Goal: Task Accomplishment & Management: Use online tool/utility

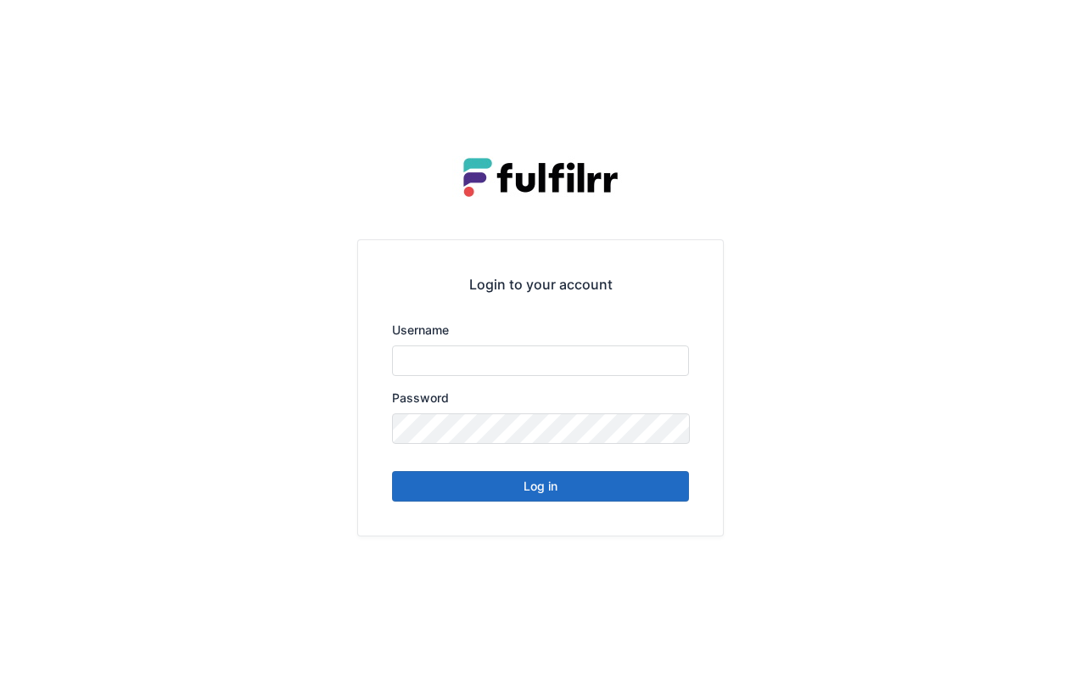
type input "*******"
click at [626, 471] on button "Log in" at bounding box center [540, 486] width 297 height 31
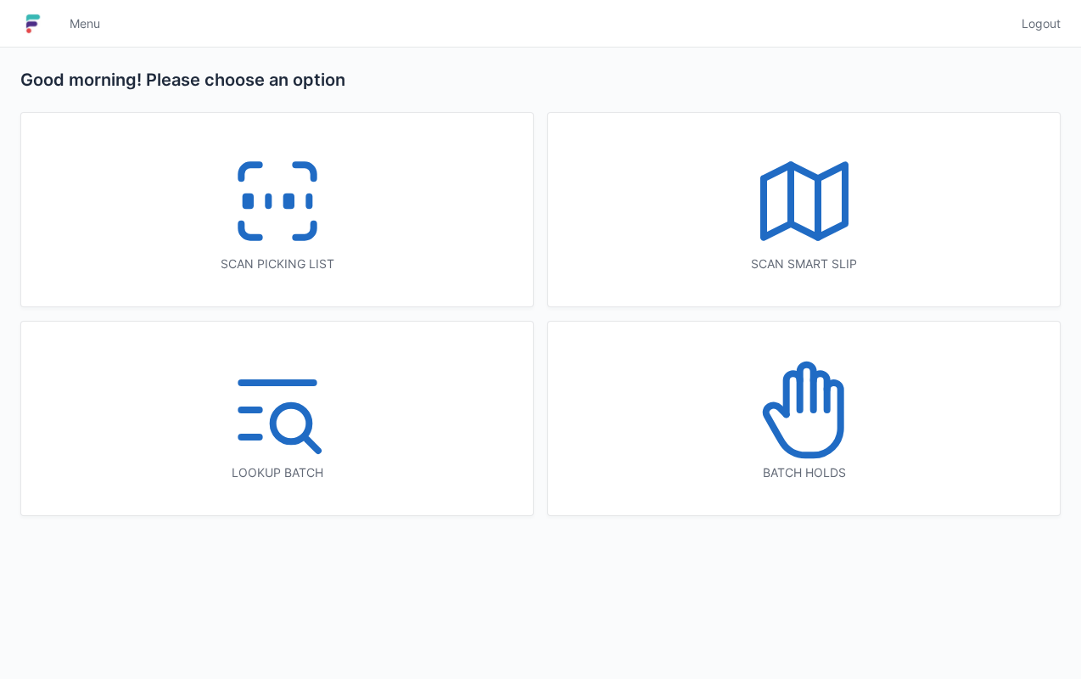
click at [389, 263] on div "Scan picking list" at bounding box center [277, 263] width 444 height 17
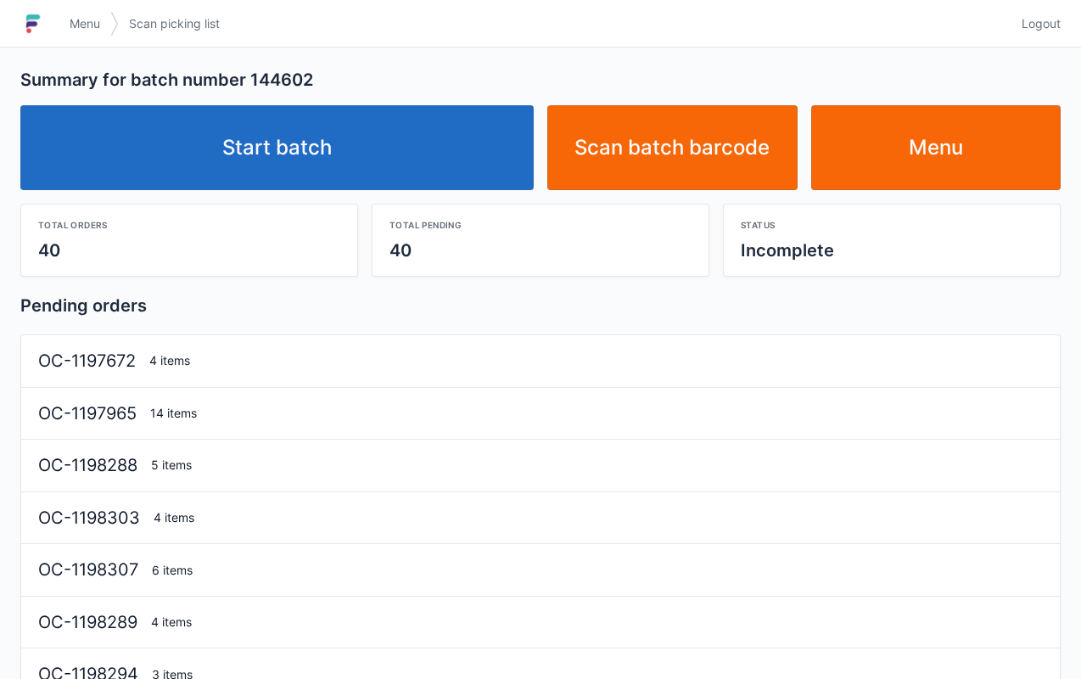
click at [416, 160] on link "Start batch" at bounding box center [277, 147] width 514 height 85
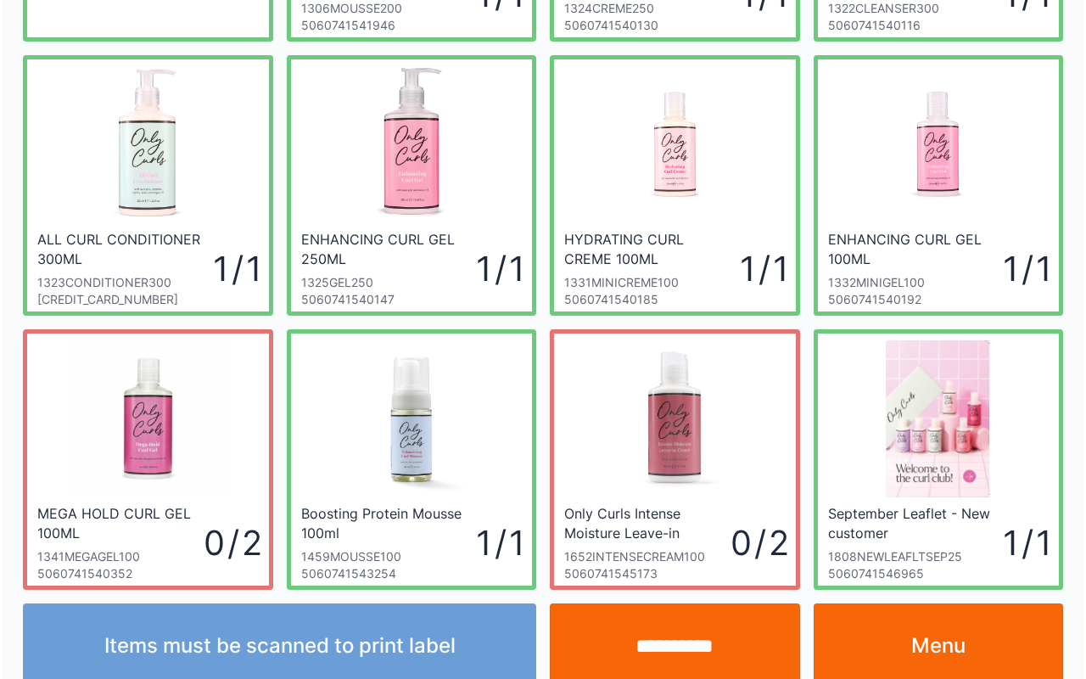
scroll to position [305, 0]
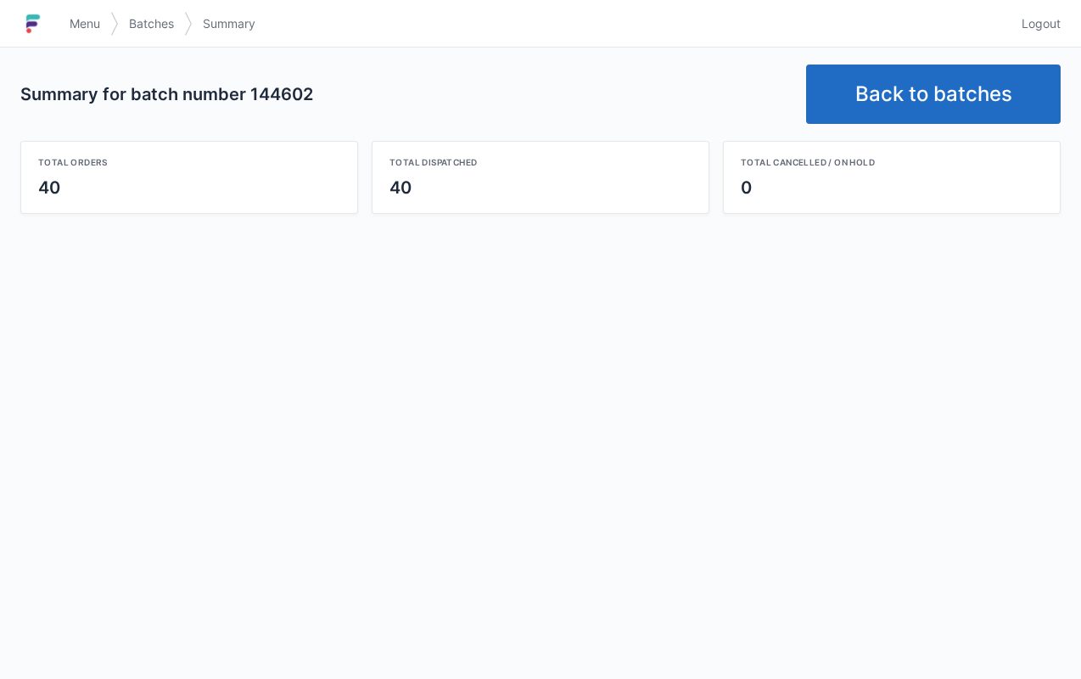
click at [927, 91] on link "Back to batches" at bounding box center [933, 94] width 255 height 59
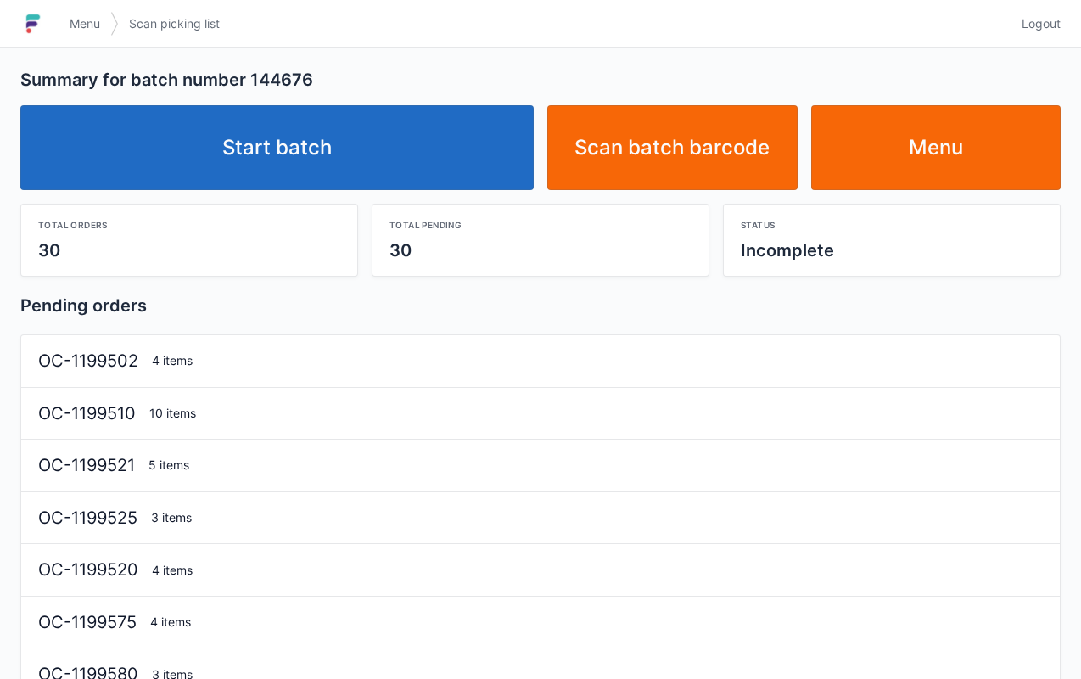
click at [445, 166] on link "Start batch" at bounding box center [277, 147] width 514 height 85
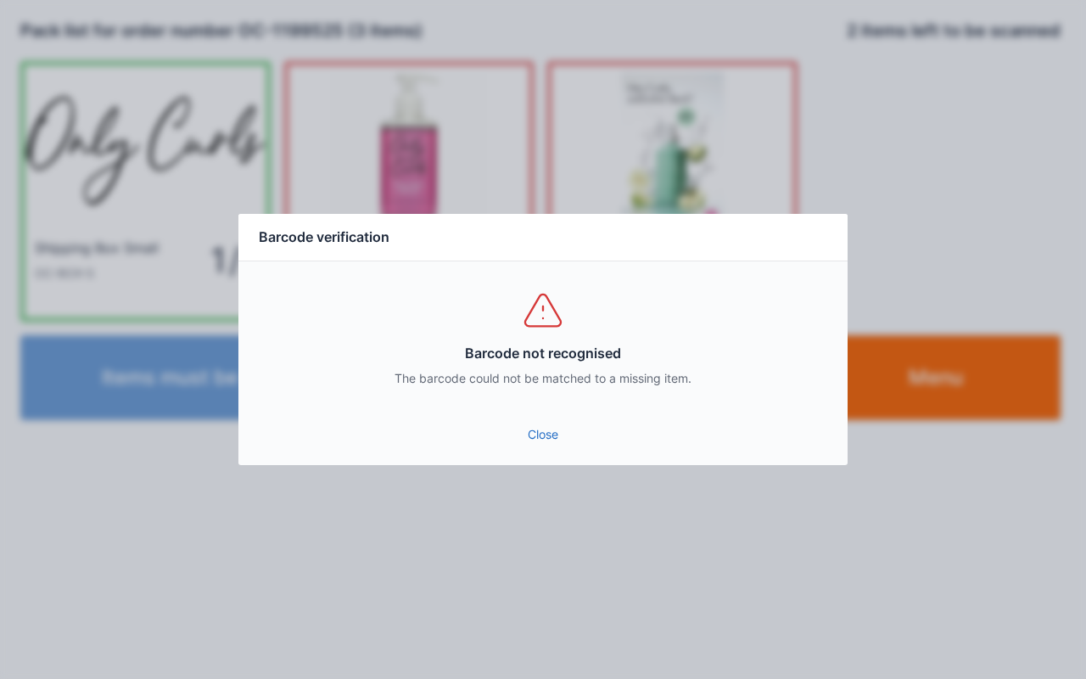
click at [547, 433] on link "Close" at bounding box center [543, 434] width 582 height 31
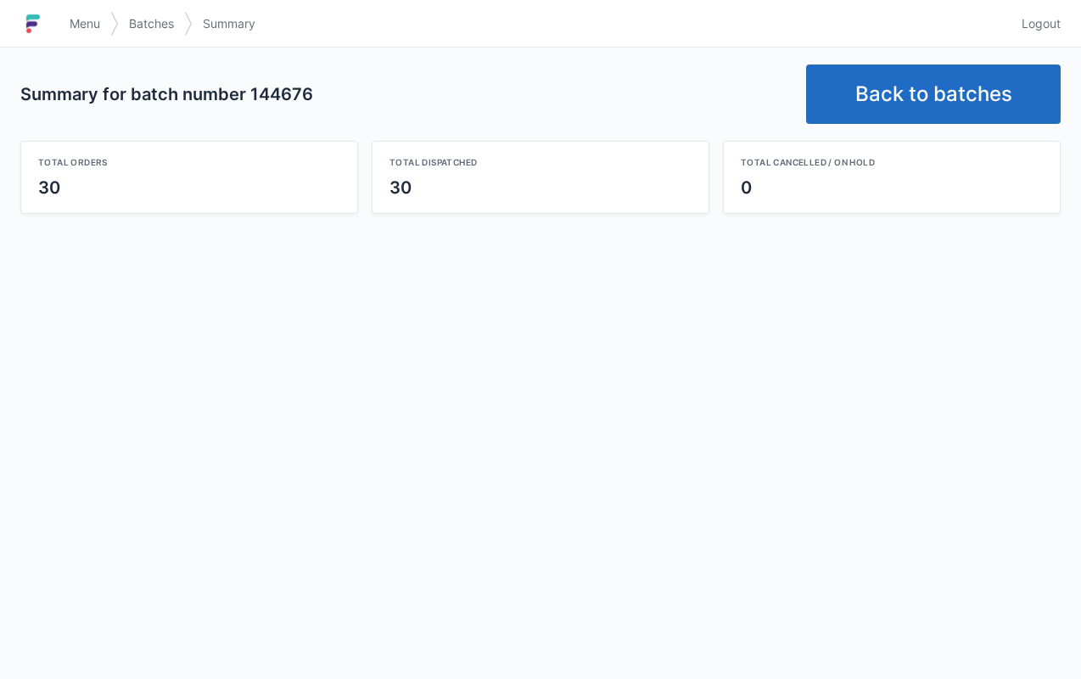
click at [912, 68] on link "Back to batches" at bounding box center [933, 94] width 255 height 59
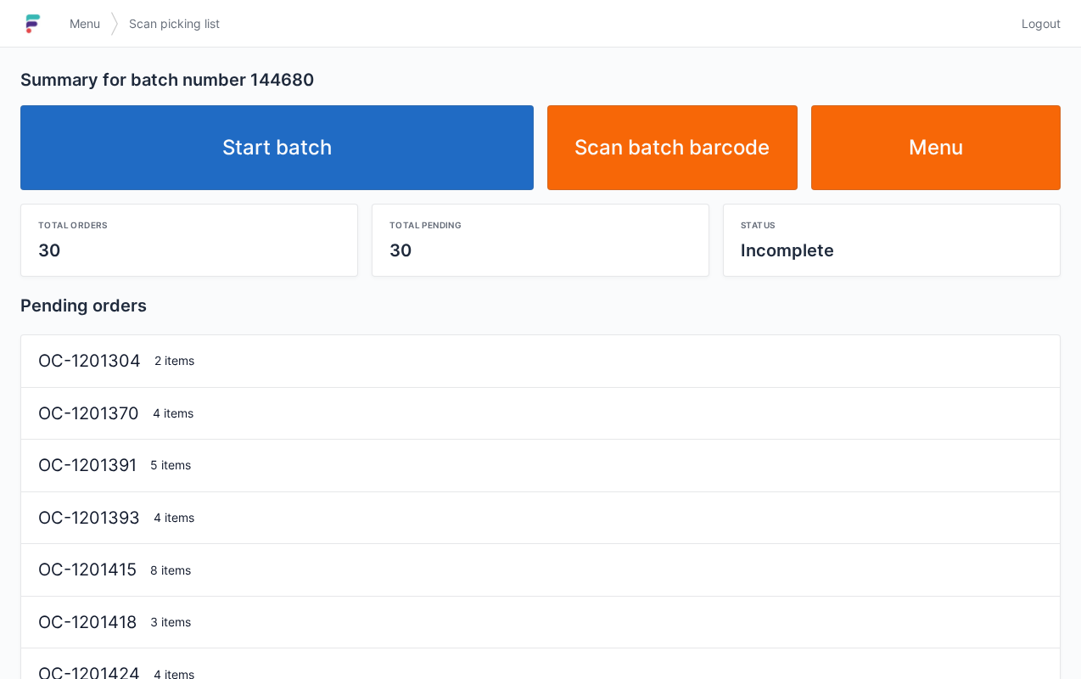
click at [441, 166] on link "Start batch" at bounding box center [277, 147] width 514 height 85
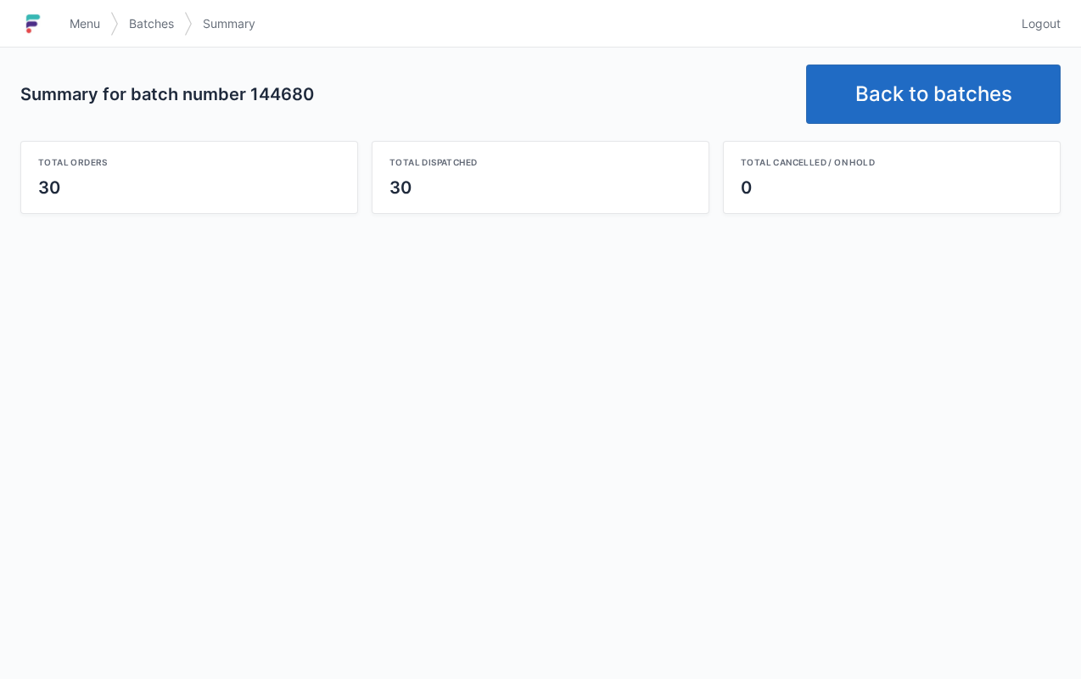
click at [936, 83] on link "Back to batches" at bounding box center [933, 94] width 255 height 59
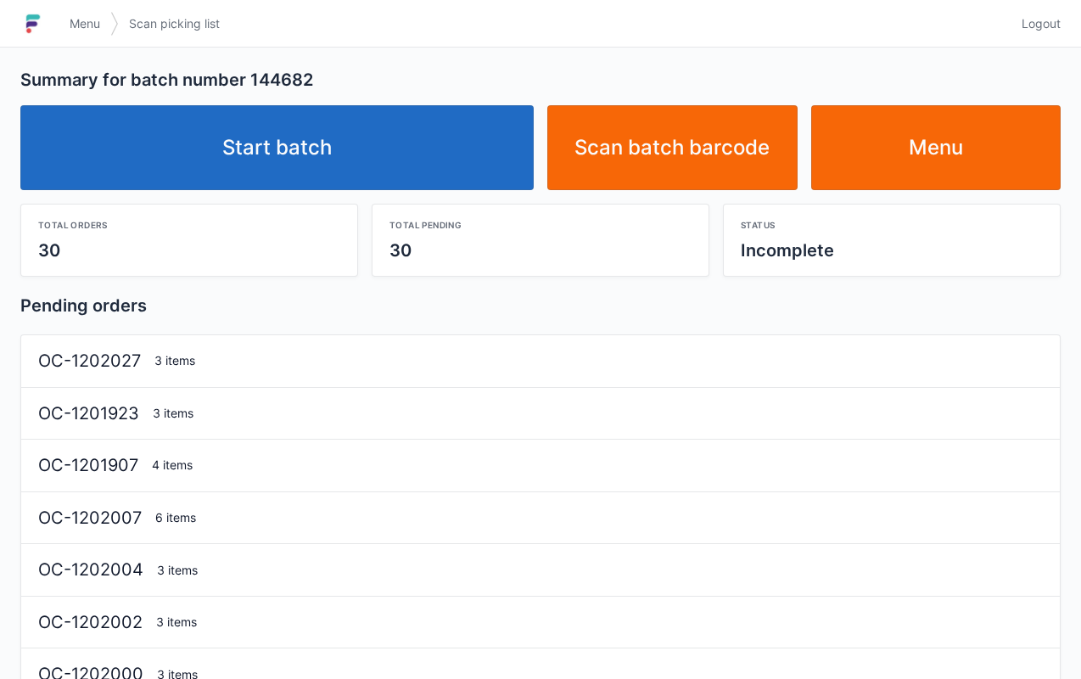
click at [460, 147] on link "Start batch" at bounding box center [277, 147] width 514 height 85
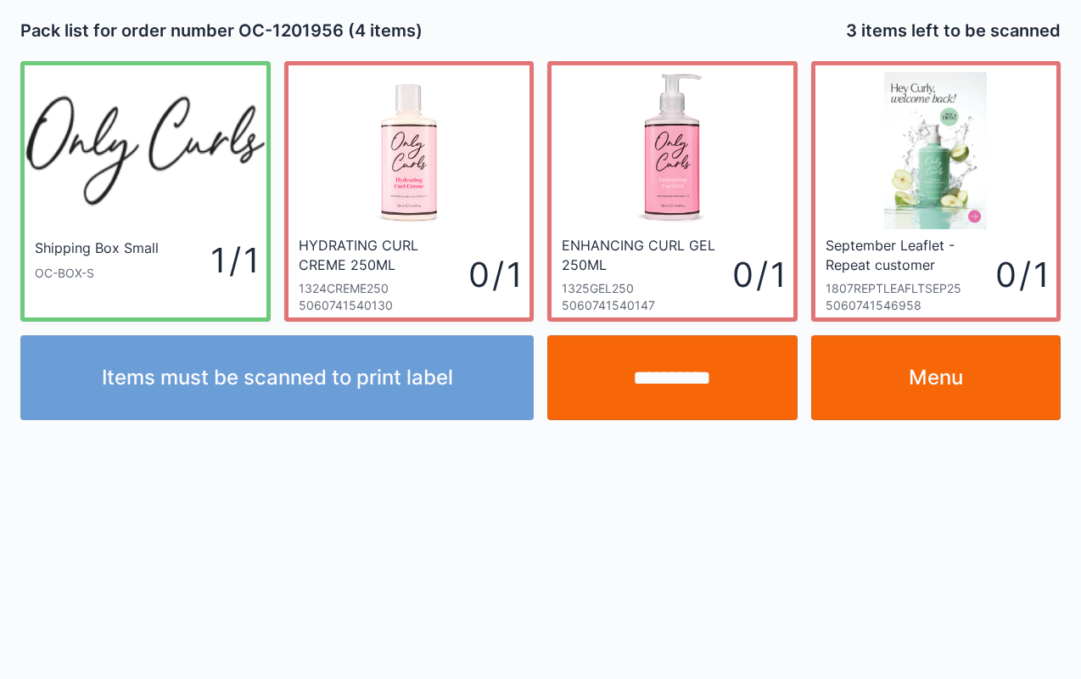
click at [976, 352] on link "Menu" at bounding box center [936, 377] width 250 height 85
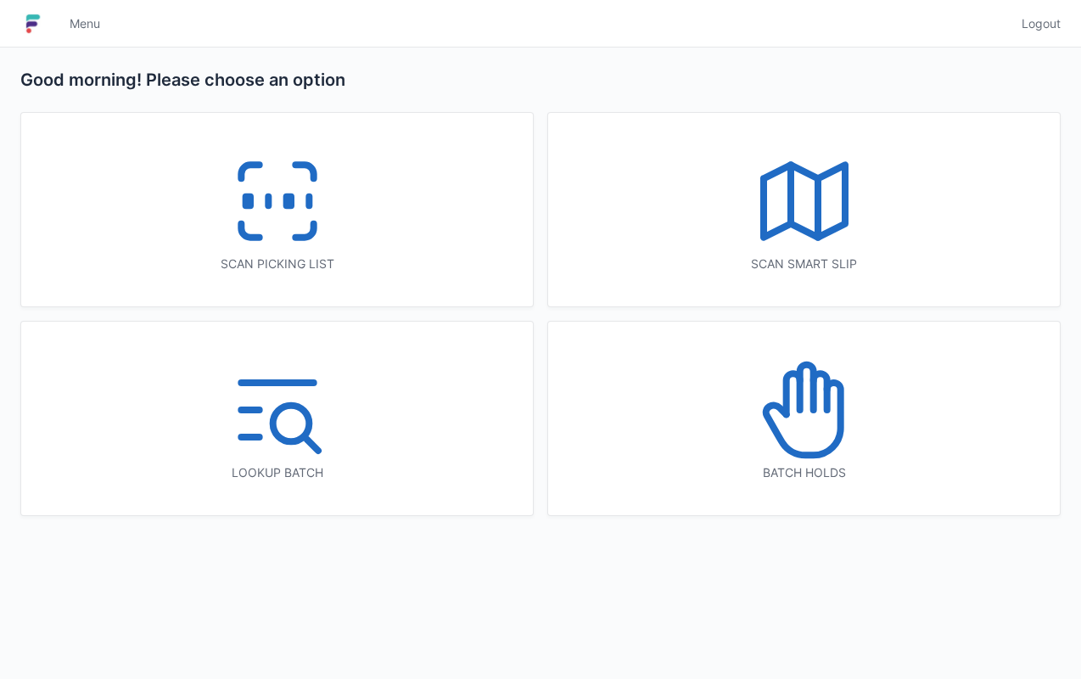
click at [323, 233] on icon at bounding box center [277, 201] width 109 height 109
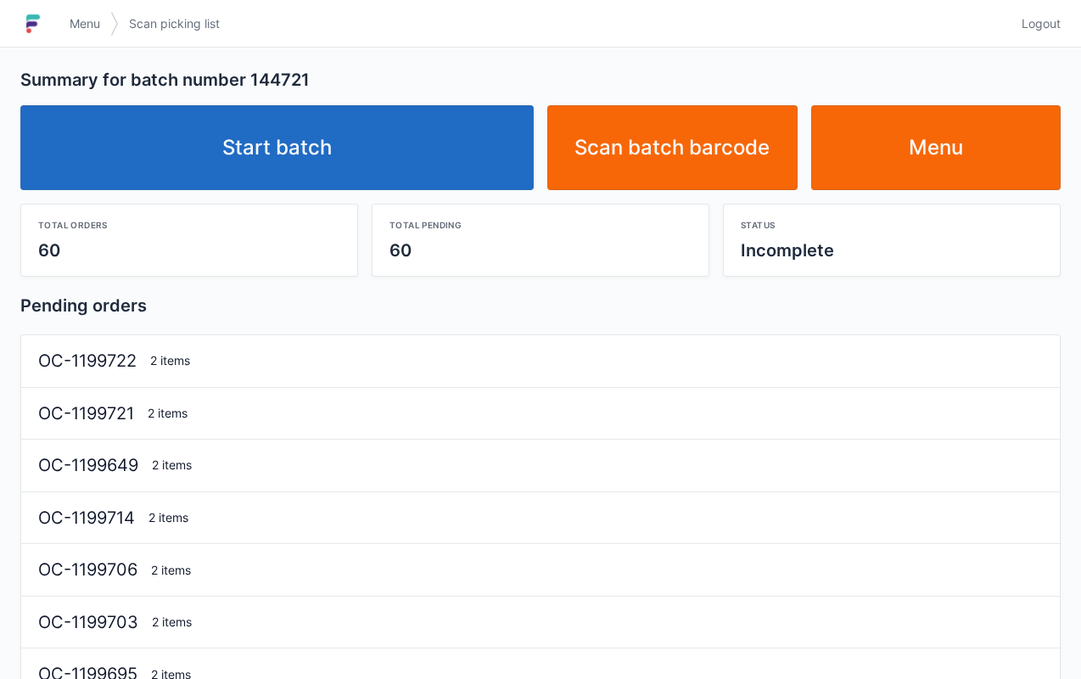
click at [350, 151] on link "Start batch" at bounding box center [277, 147] width 514 height 85
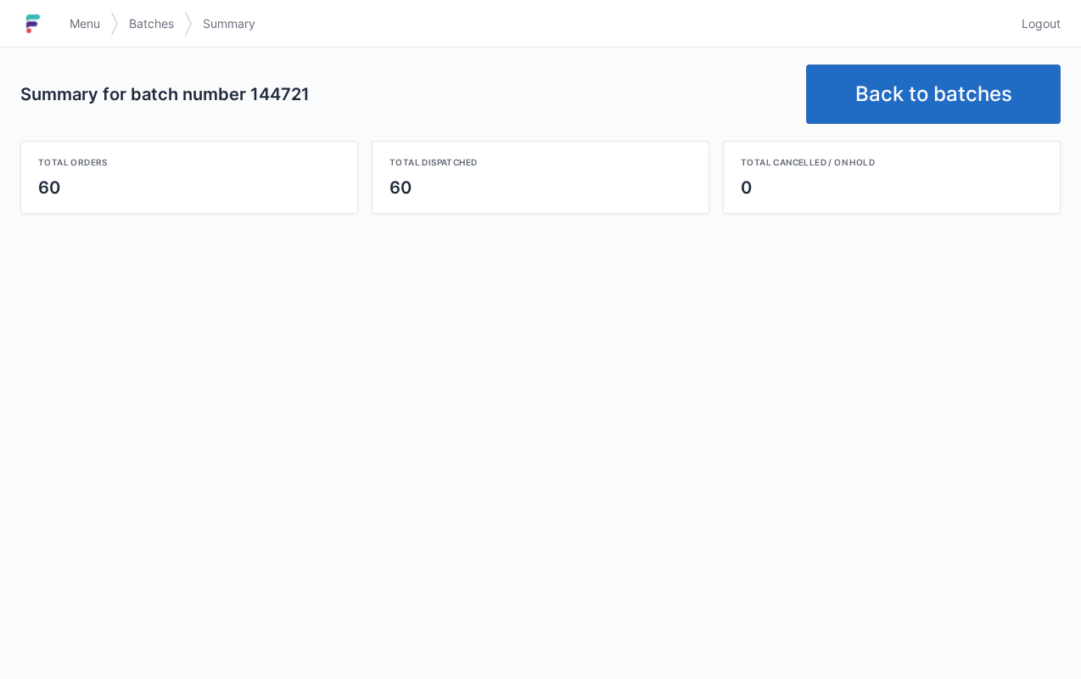
click at [973, 80] on link "Back to batches" at bounding box center [933, 94] width 255 height 59
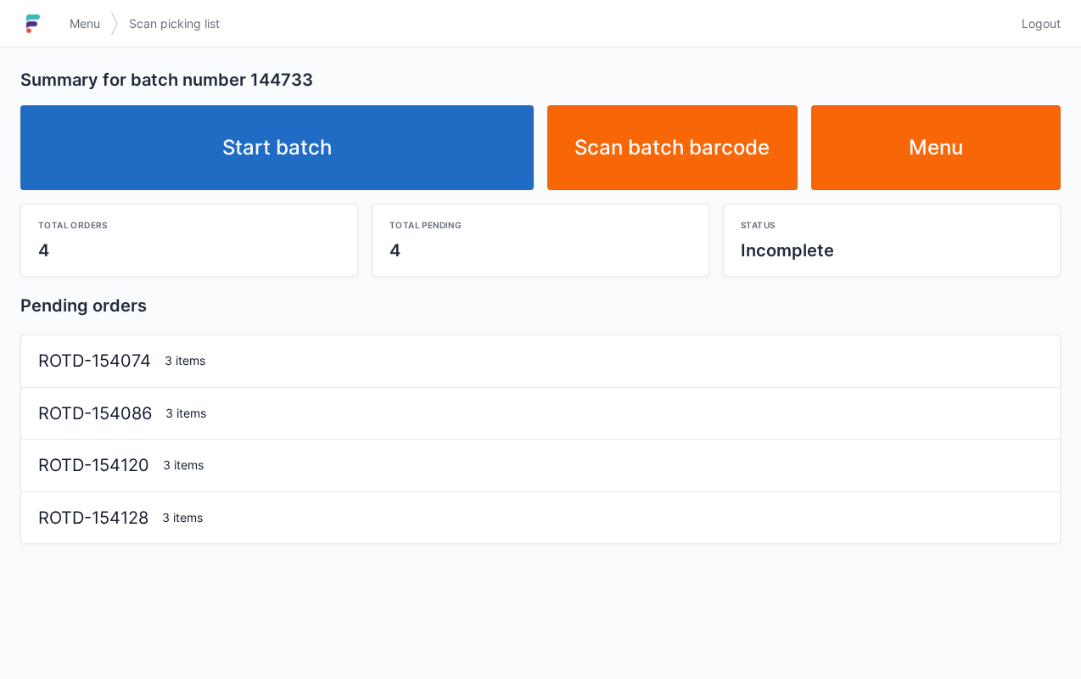
click at [418, 160] on link "Start batch" at bounding box center [277, 147] width 514 height 85
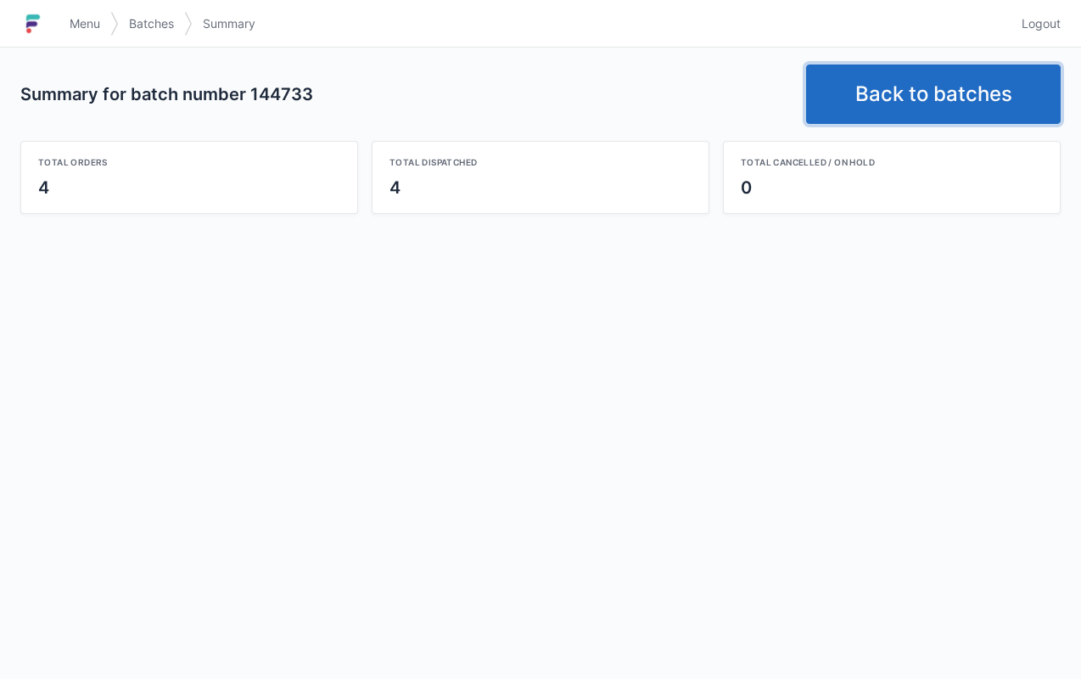
click at [939, 91] on link "Back to batches" at bounding box center [933, 94] width 255 height 59
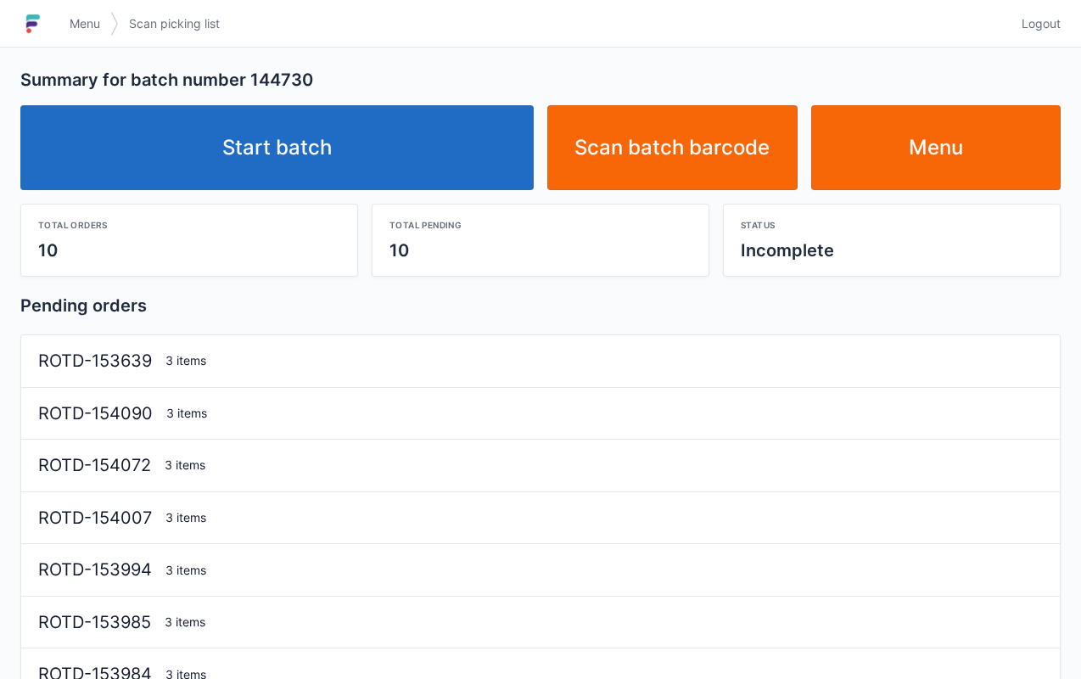
click at [428, 153] on link "Start batch" at bounding box center [277, 147] width 514 height 85
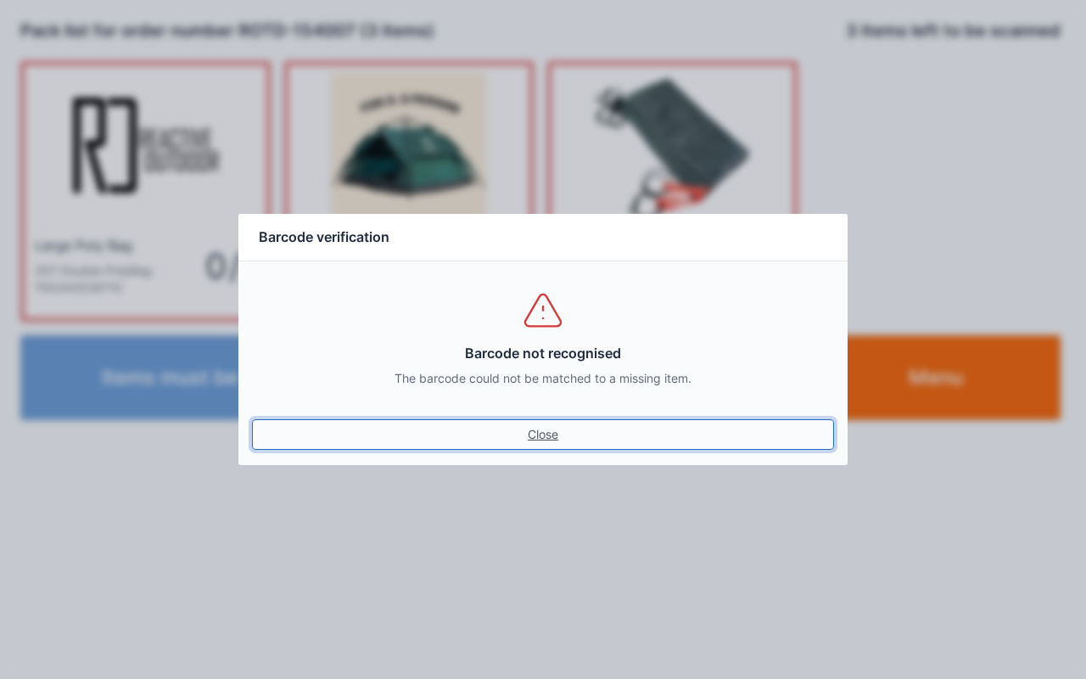
click at [570, 428] on link "Close" at bounding box center [543, 434] width 582 height 31
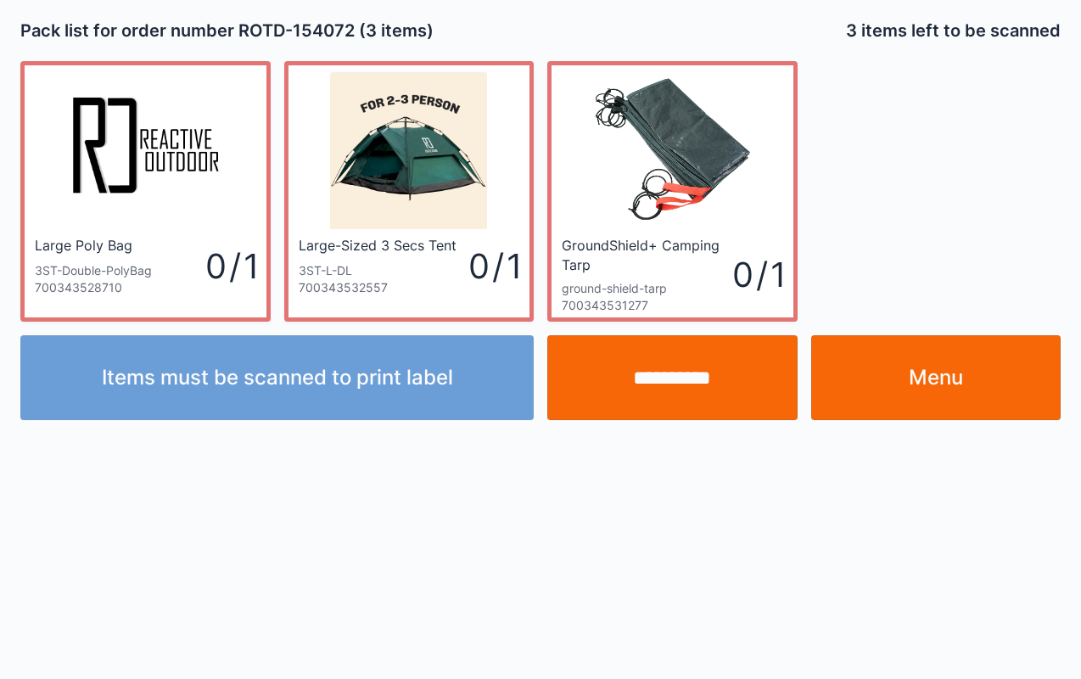
click at [947, 375] on link "Menu" at bounding box center [936, 377] width 250 height 85
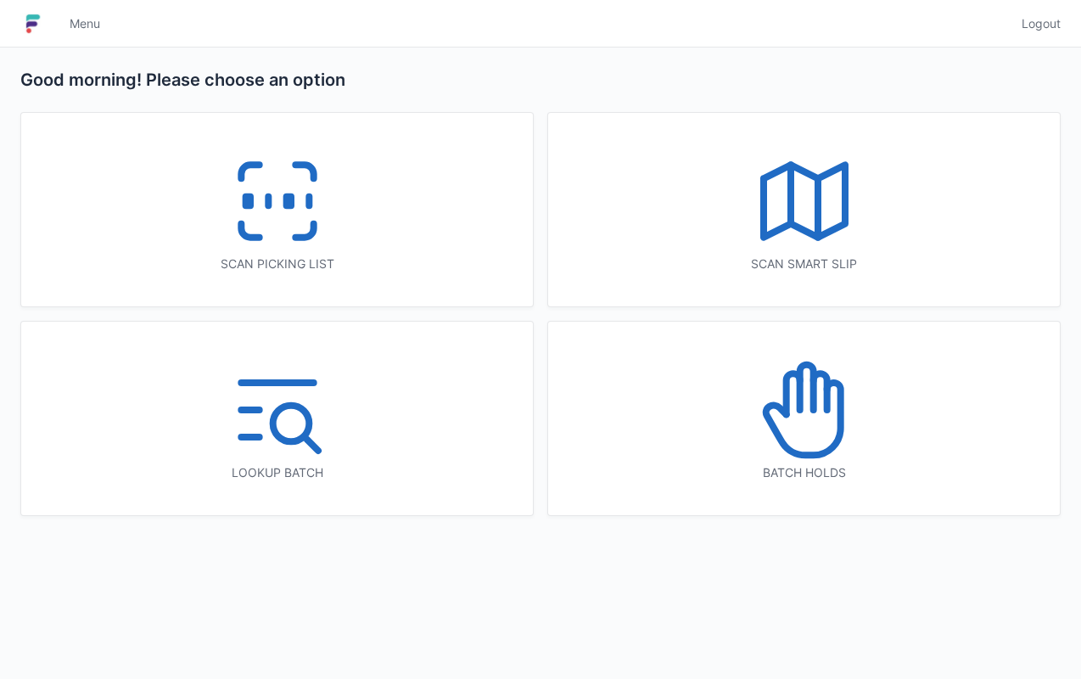
click at [419, 231] on div "Scan picking list" at bounding box center [277, 210] width 512 height 194
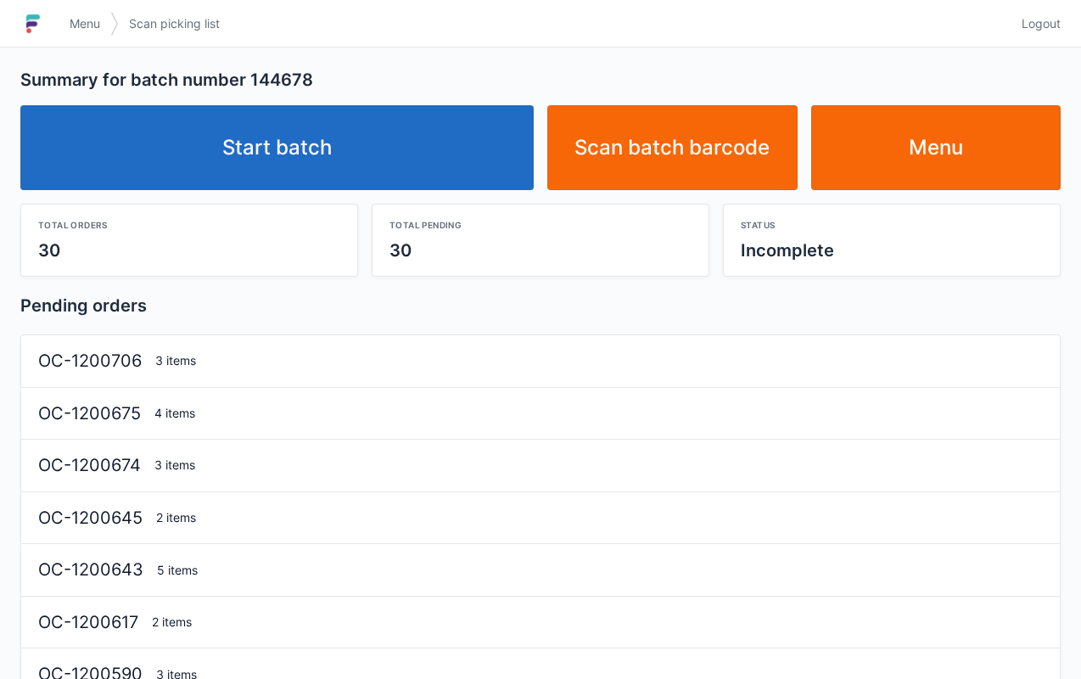
click at [516, 148] on link "Start batch" at bounding box center [277, 147] width 514 height 85
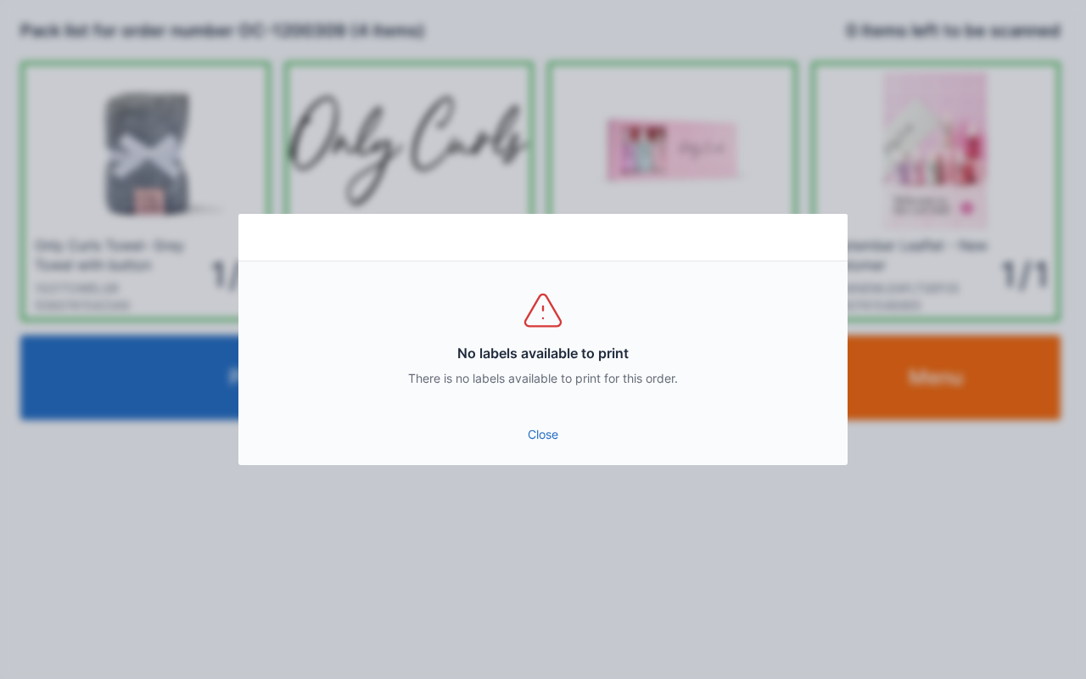
click at [552, 436] on link "Close" at bounding box center [543, 434] width 582 height 31
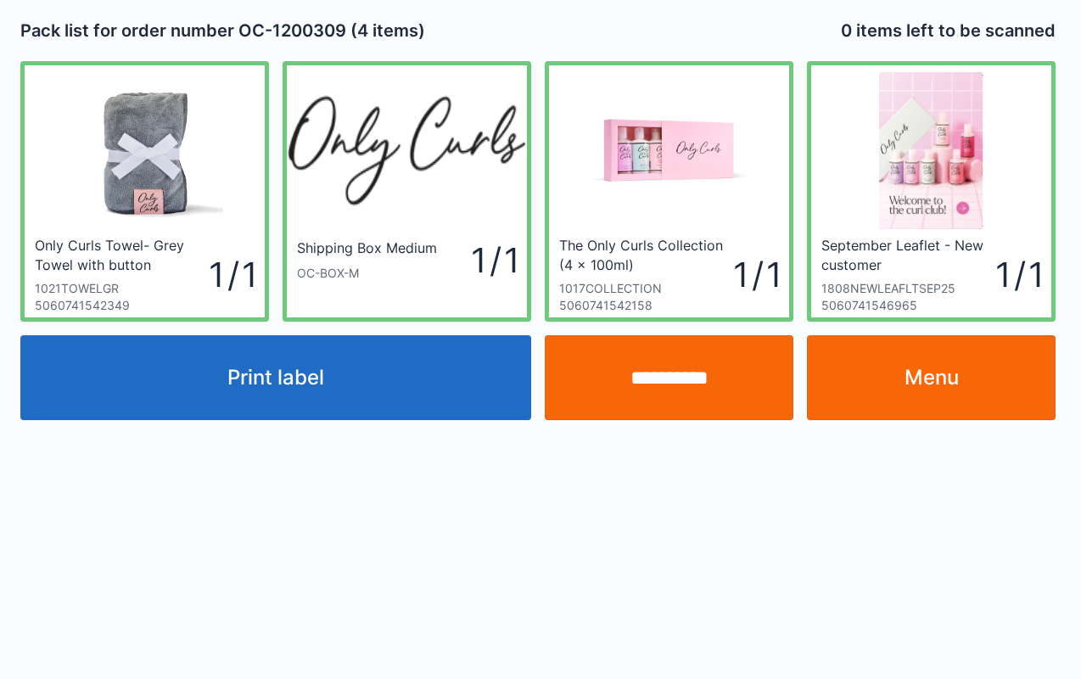
click at [1003, 373] on link "Menu" at bounding box center [931, 377] width 249 height 85
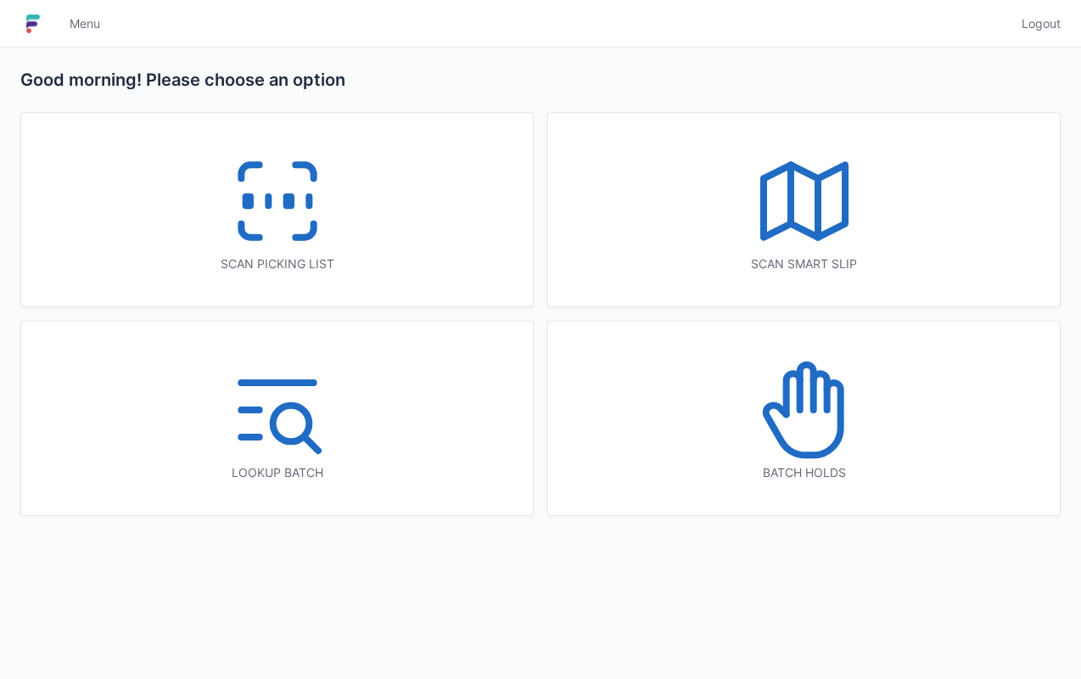
click at [374, 227] on div "Scan picking list" at bounding box center [277, 210] width 512 height 194
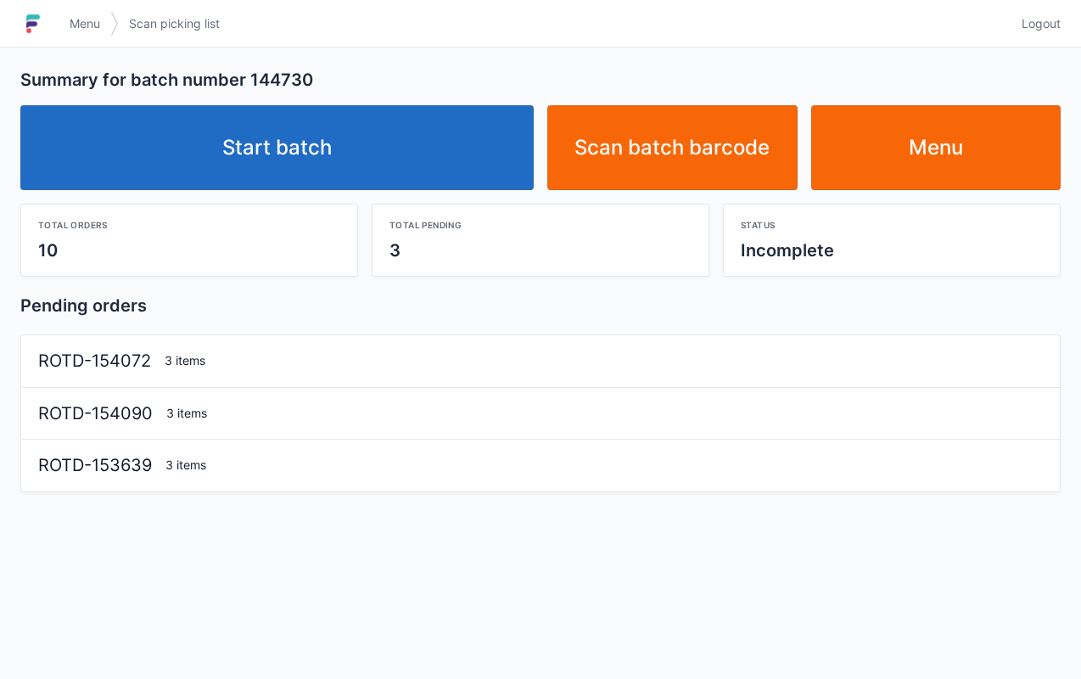
click at [415, 149] on link "Start batch" at bounding box center [277, 147] width 514 height 85
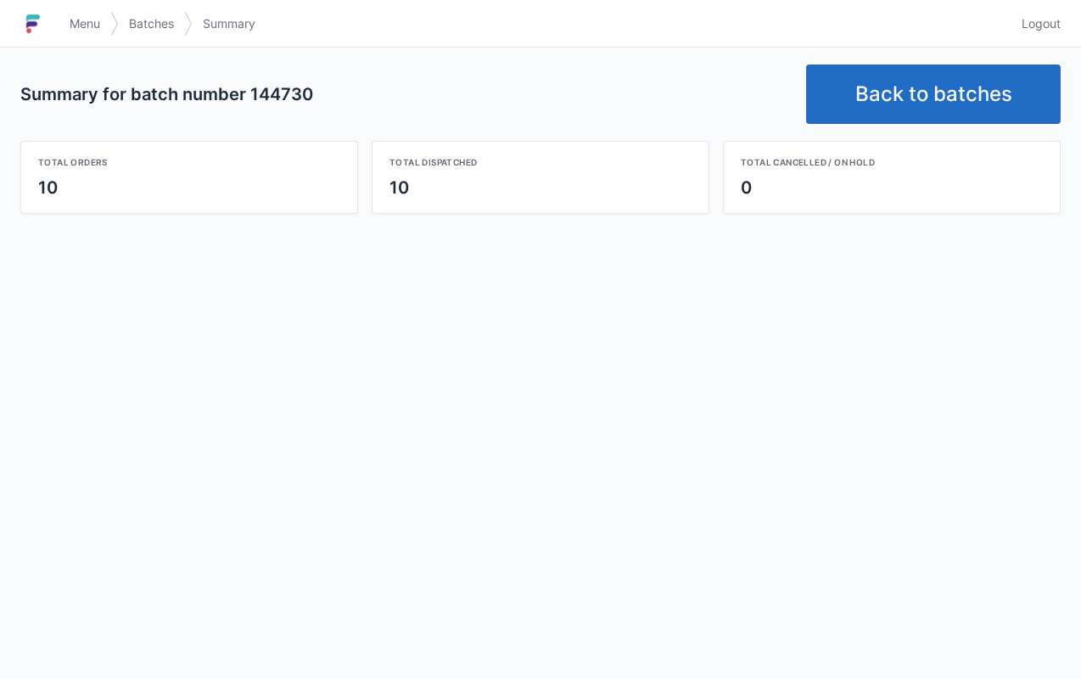
click at [906, 82] on link "Back to batches" at bounding box center [933, 94] width 255 height 59
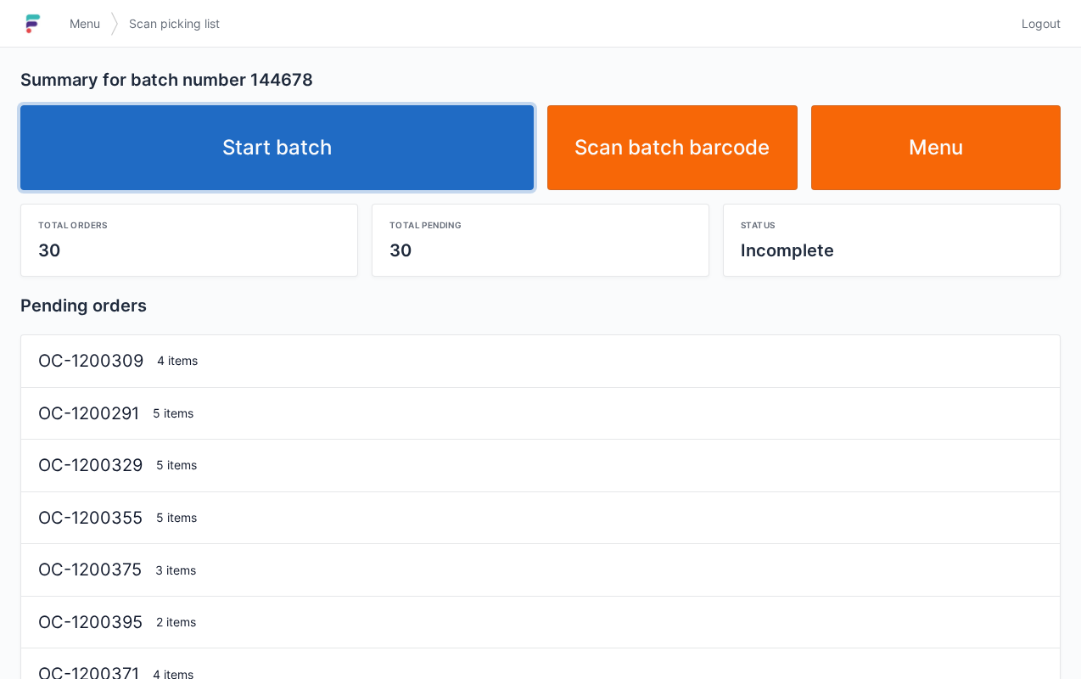
click at [451, 133] on link "Start batch" at bounding box center [277, 147] width 514 height 85
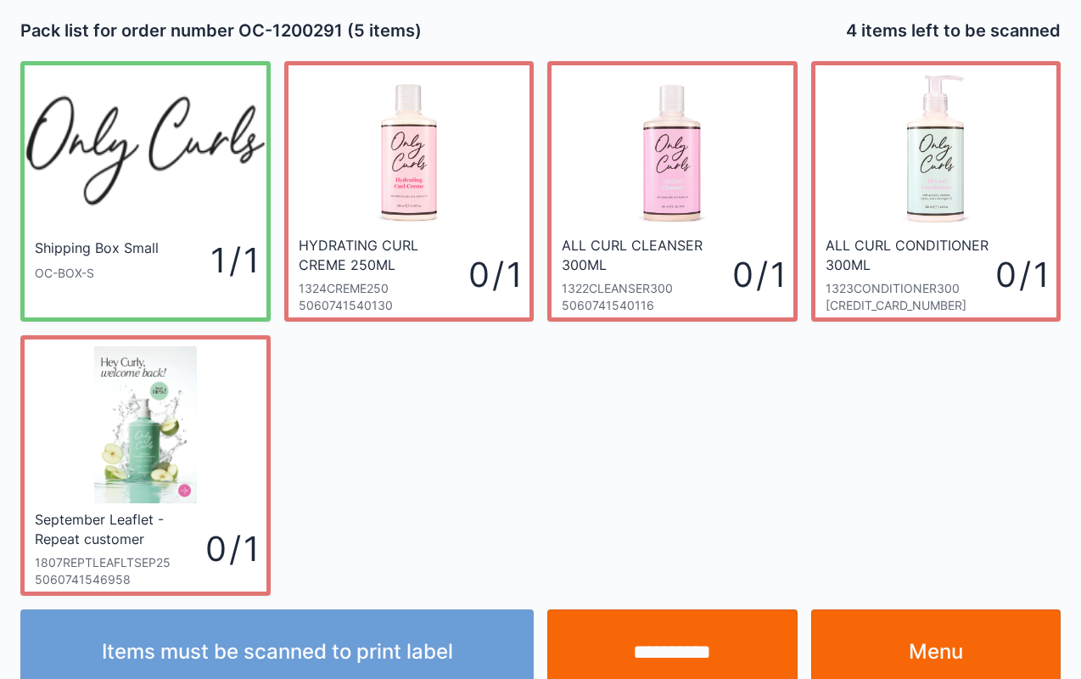
scroll to position [1, 0]
click at [955, 629] on link "Menu" at bounding box center [936, 651] width 250 height 85
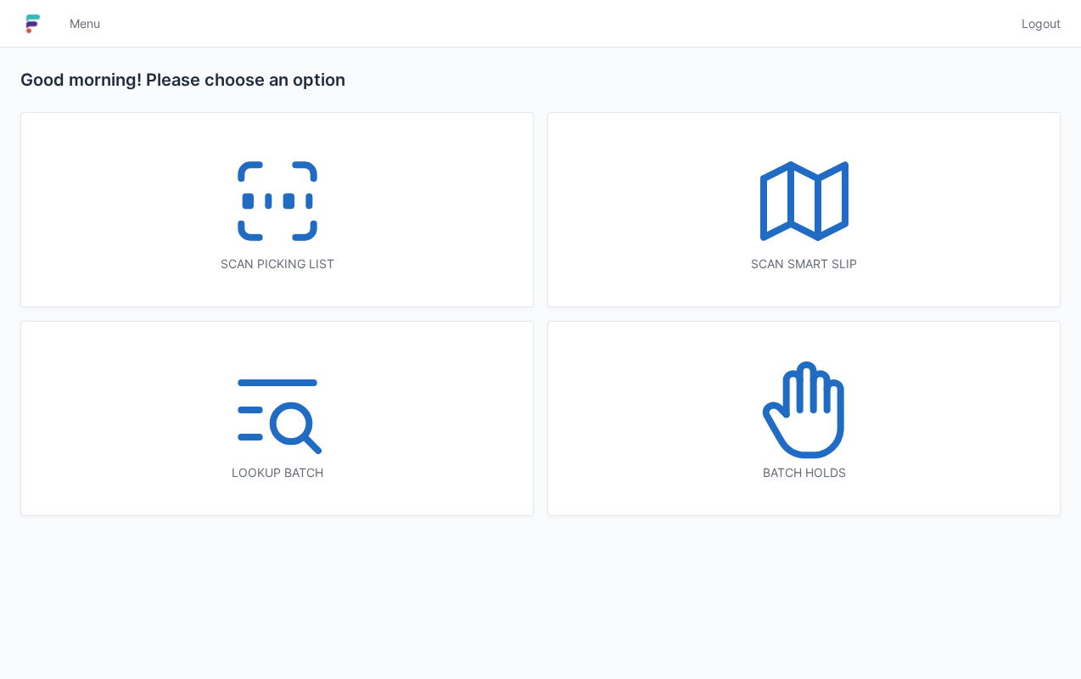
click at [408, 255] on div "Scan picking list" at bounding box center [277, 263] width 444 height 17
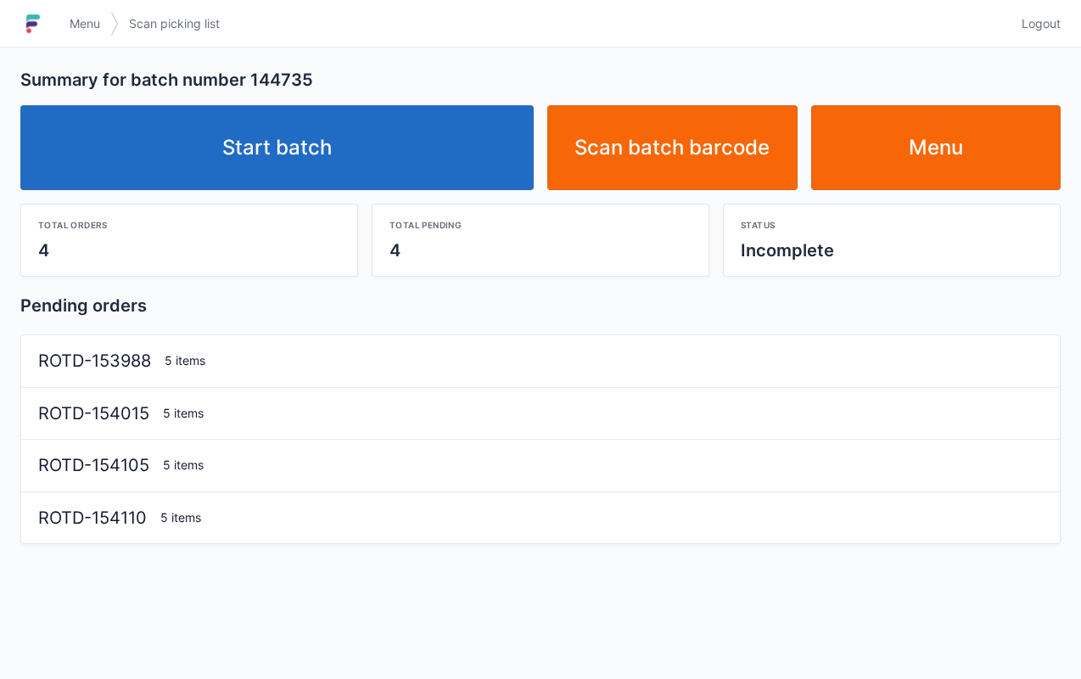
click at [447, 151] on link "Start batch" at bounding box center [277, 147] width 514 height 85
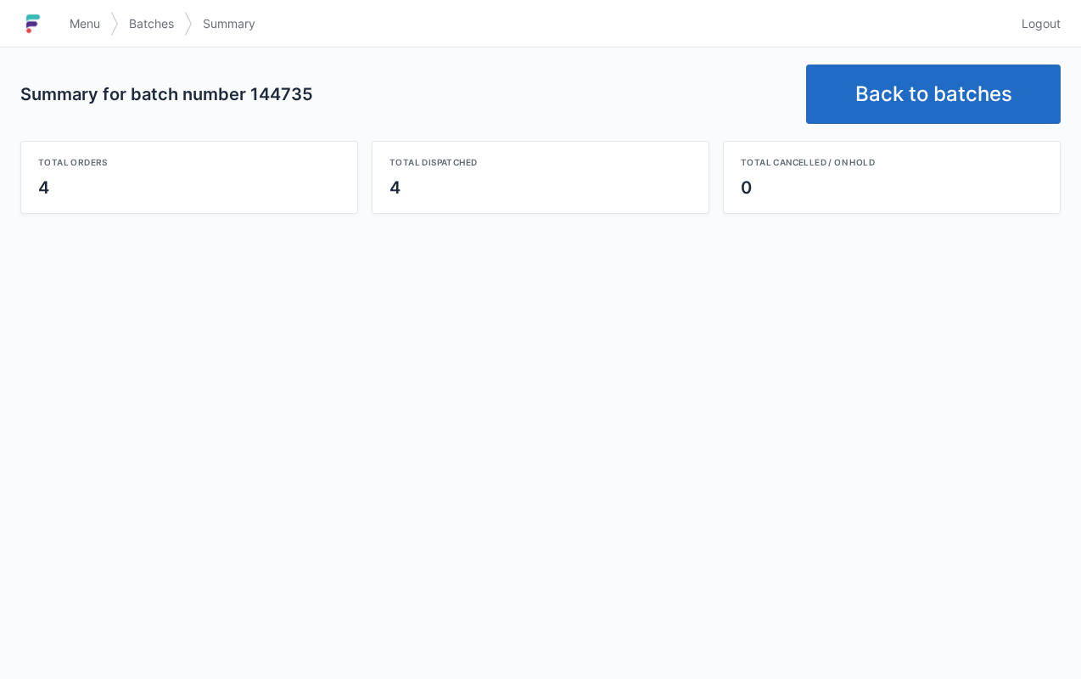
click at [919, 81] on link "Back to batches" at bounding box center [933, 94] width 255 height 59
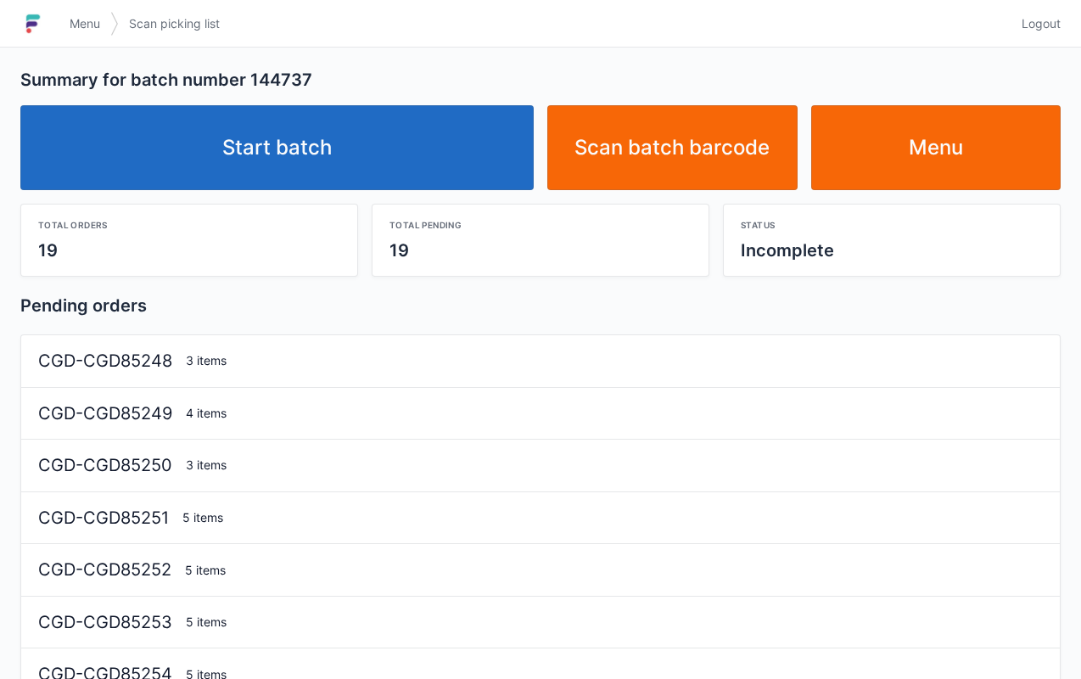
click at [427, 153] on link "Start batch" at bounding box center [277, 147] width 514 height 85
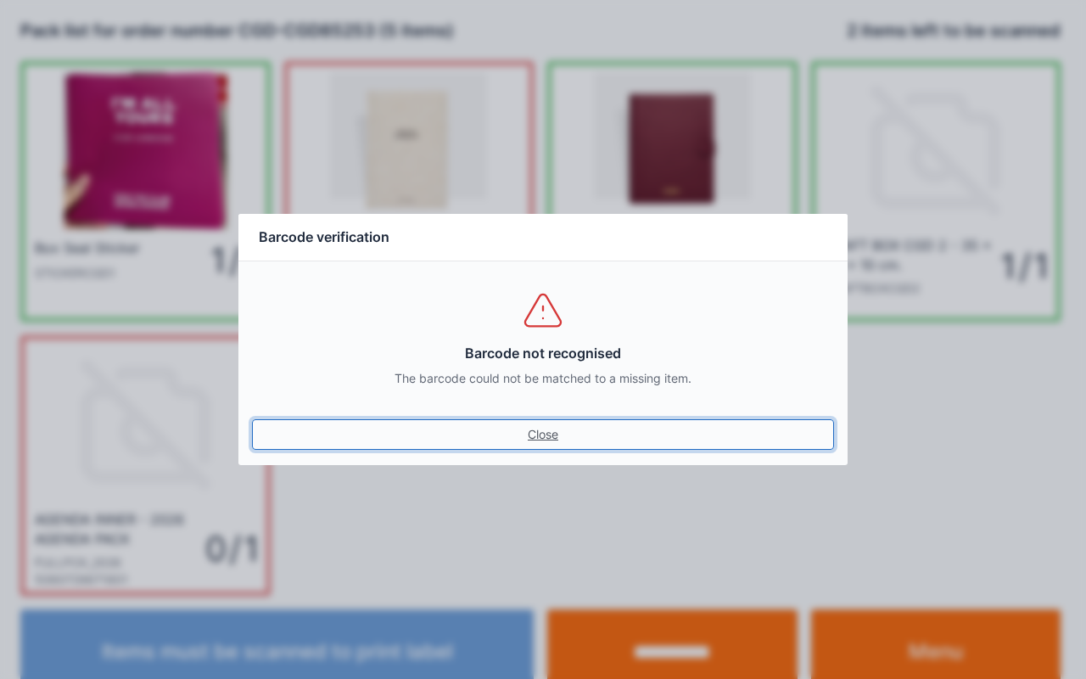
click at [554, 421] on link "Close" at bounding box center [543, 434] width 582 height 31
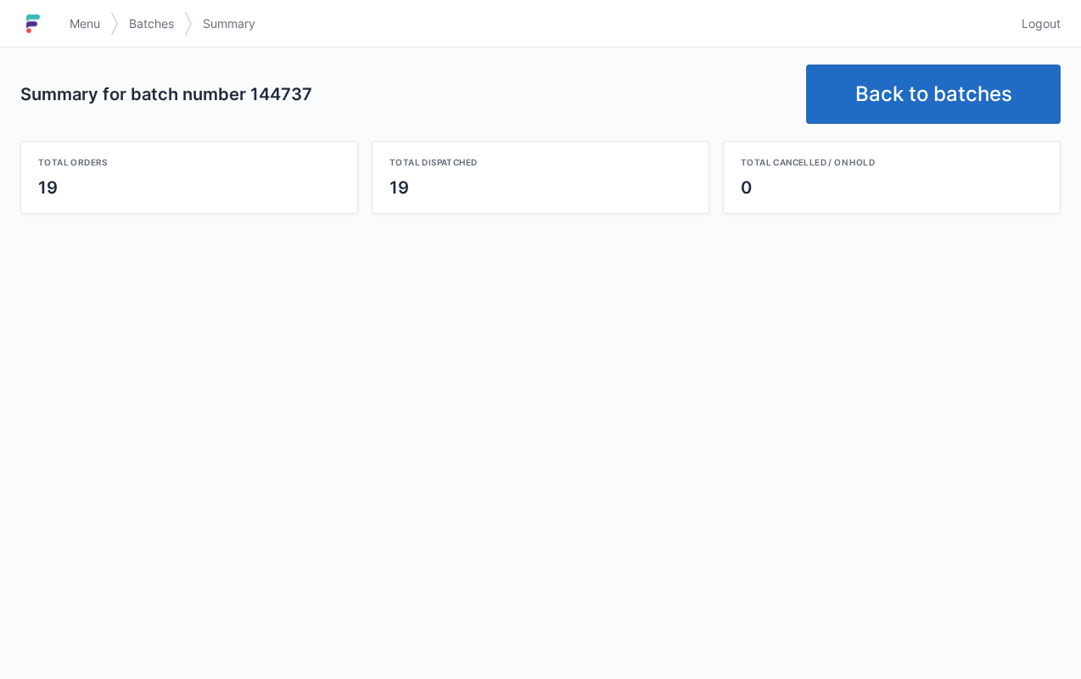
click at [919, 91] on link "Back to batches" at bounding box center [933, 94] width 255 height 59
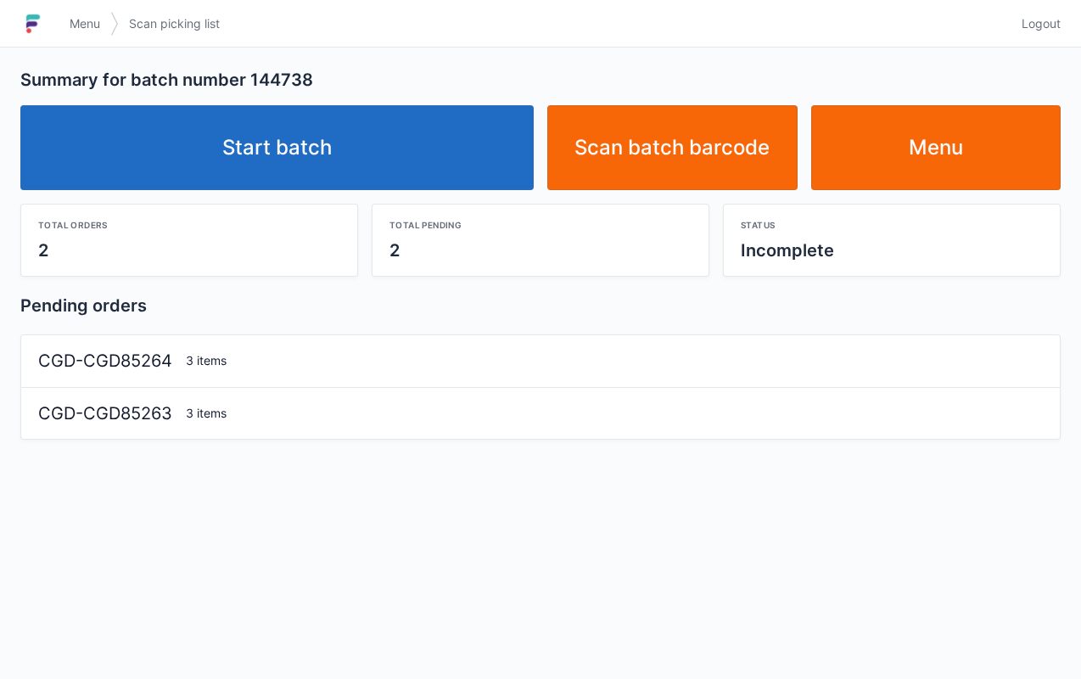
click at [441, 134] on link "Start batch" at bounding box center [277, 147] width 514 height 85
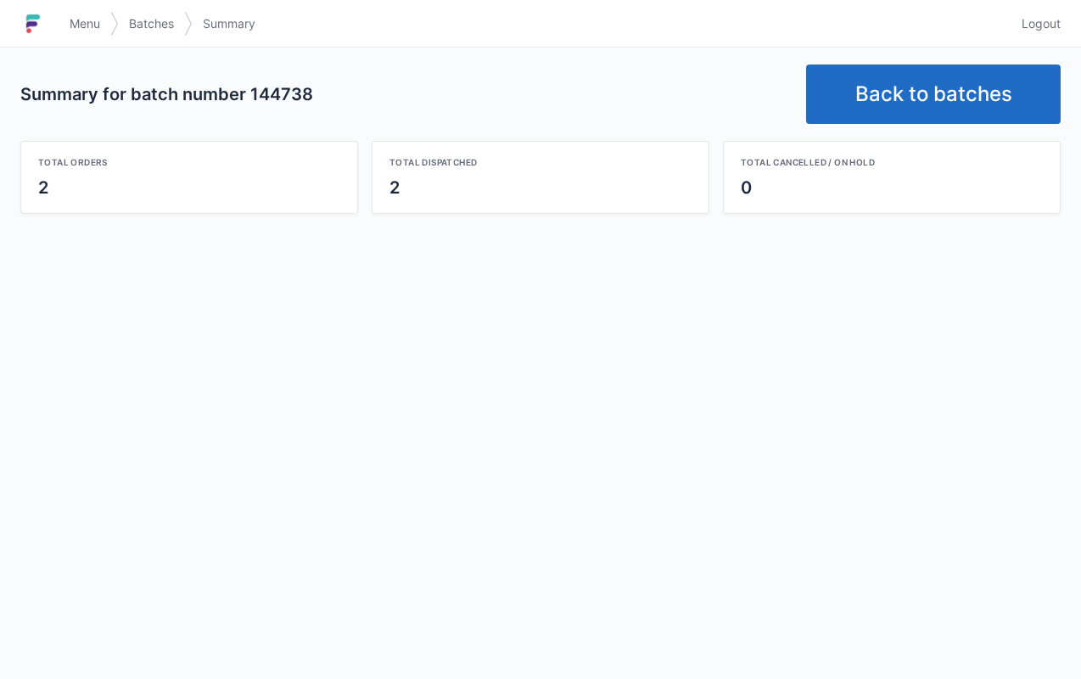
click at [931, 104] on link "Back to batches" at bounding box center [933, 94] width 255 height 59
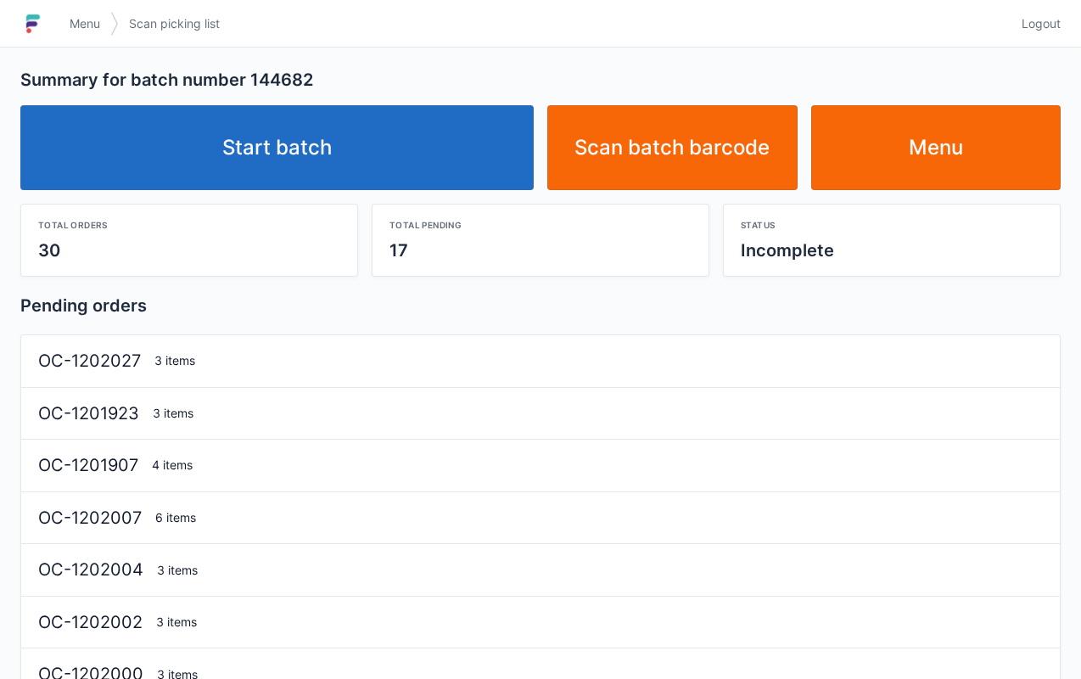
click at [428, 153] on link "Start batch" at bounding box center [277, 147] width 514 height 85
